Goal: Information Seeking & Learning: Learn about a topic

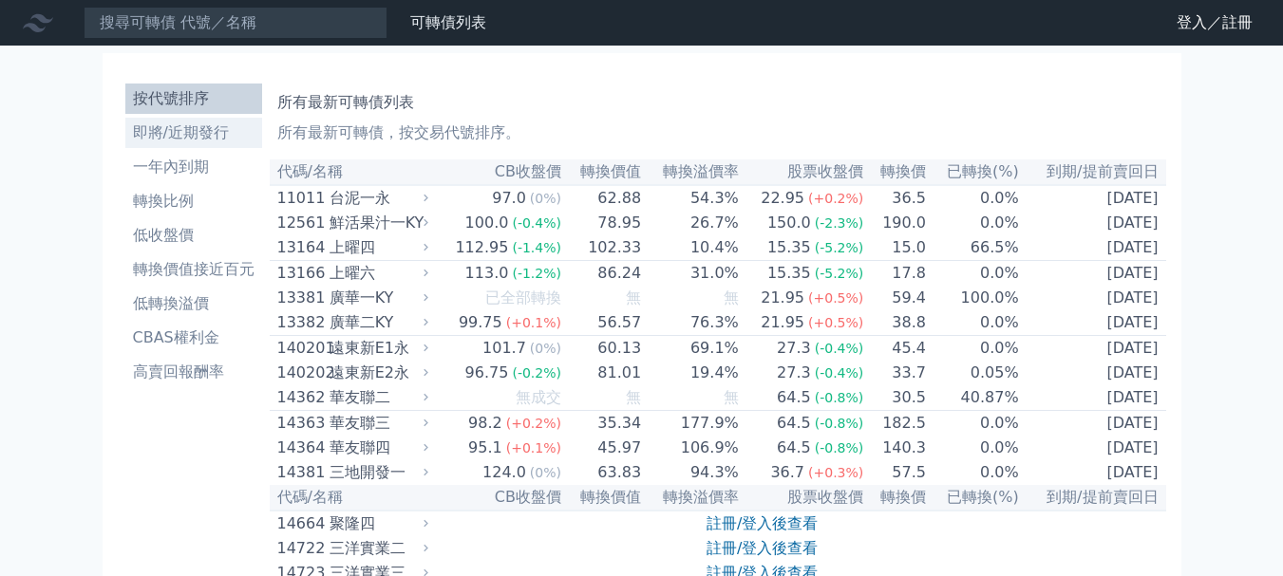
click at [166, 128] on li "即將/近期發行" at bounding box center [193, 133] width 137 height 23
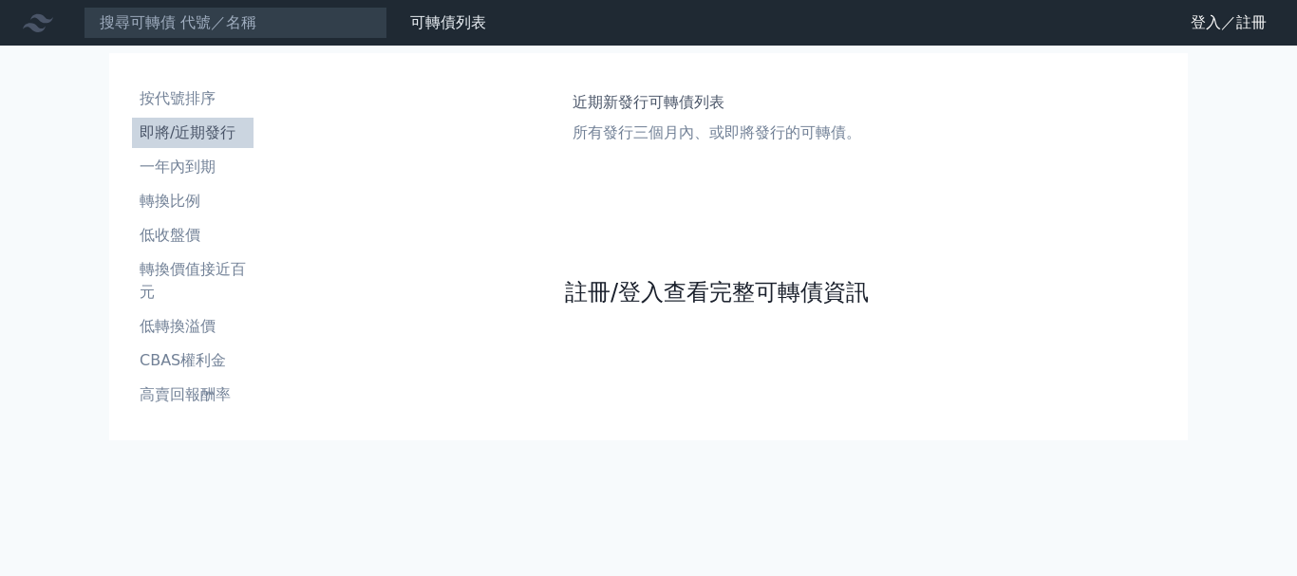
click at [677, 284] on link "註冊/登入查看完整可轉債資訊" at bounding box center [717, 292] width 304 height 30
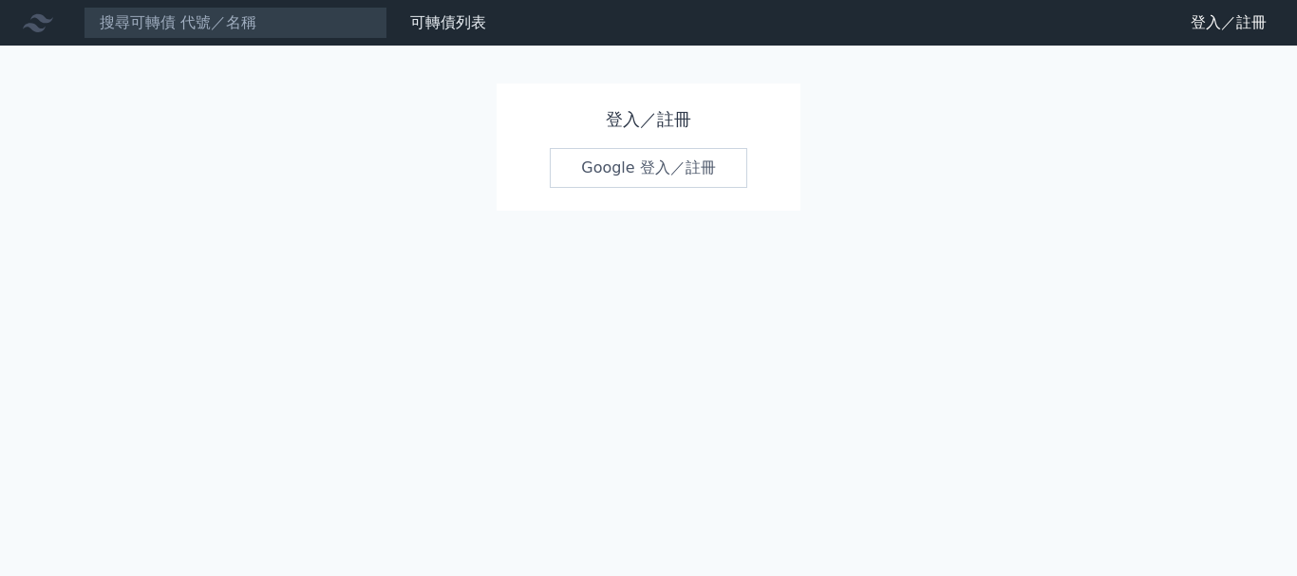
click at [656, 163] on link "Google 登入／註冊" at bounding box center [648, 168] width 197 height 40
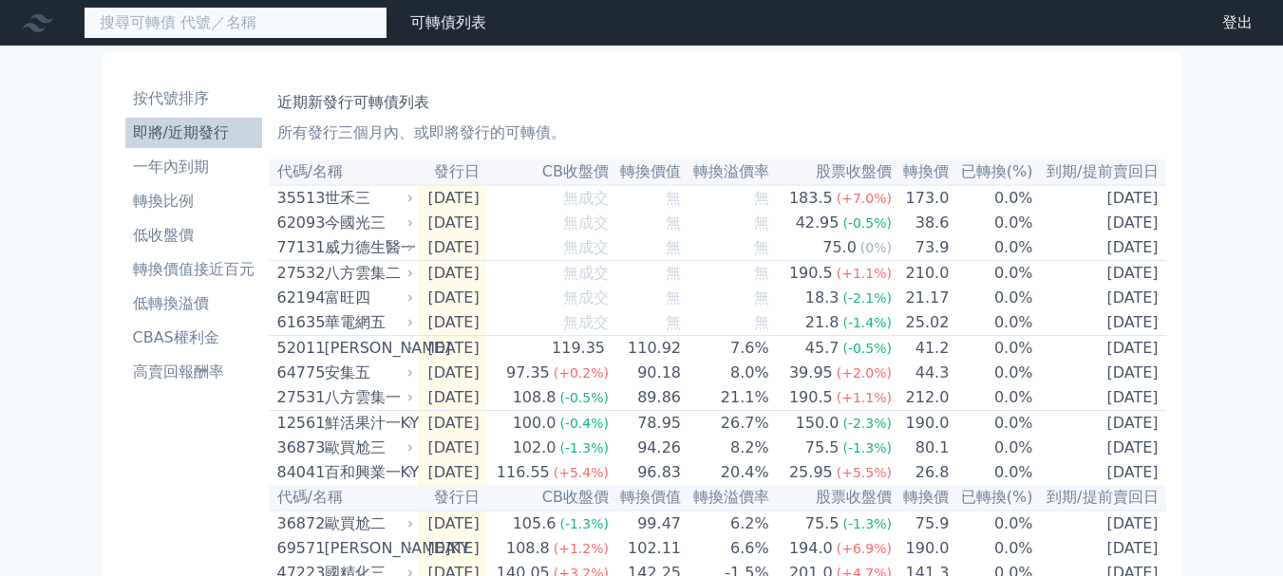
click at [255, 29] on input at bounding box center [236, 23] width 304 height 32
